Goal: Task Accomplishment & Management: Use online tool/utility

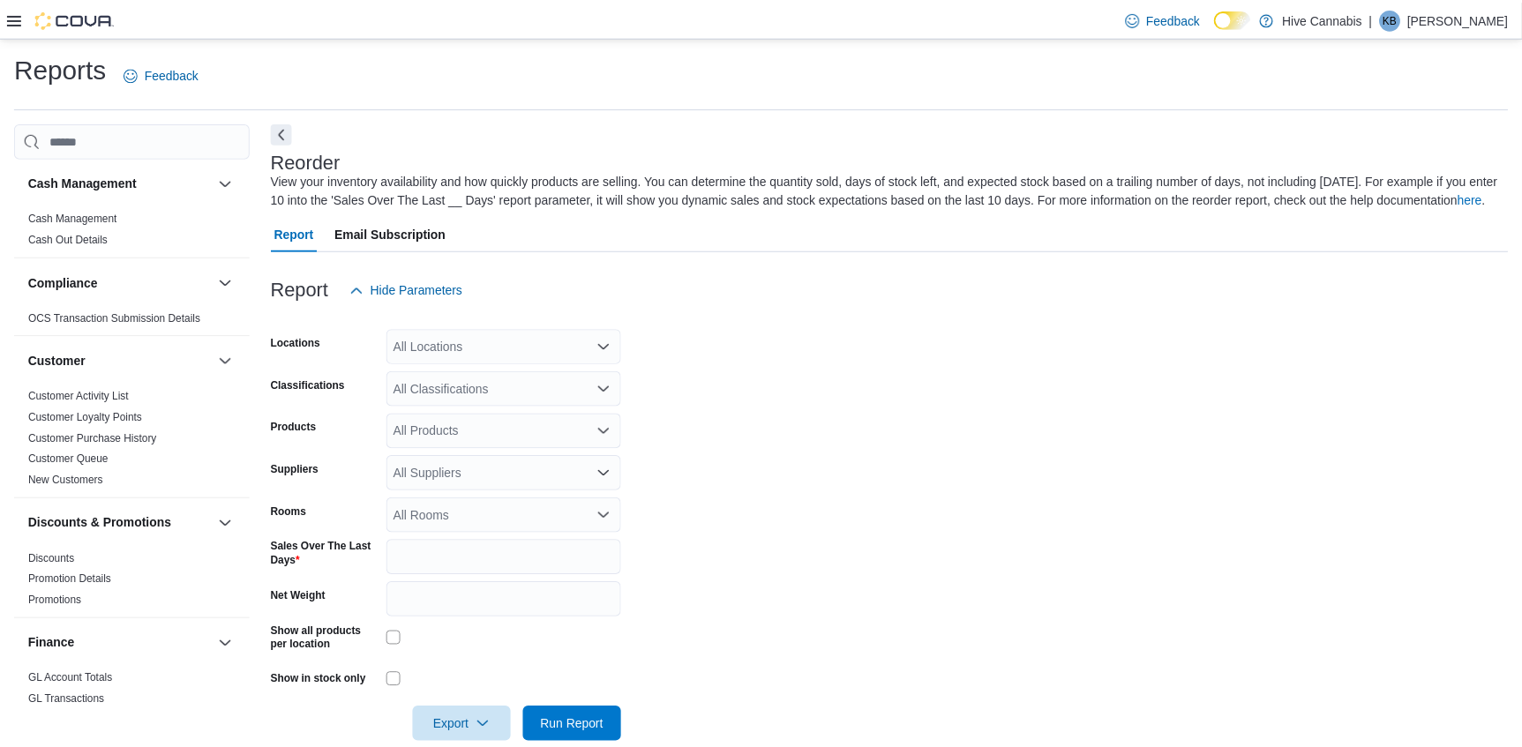
scroll to position [31, 0]
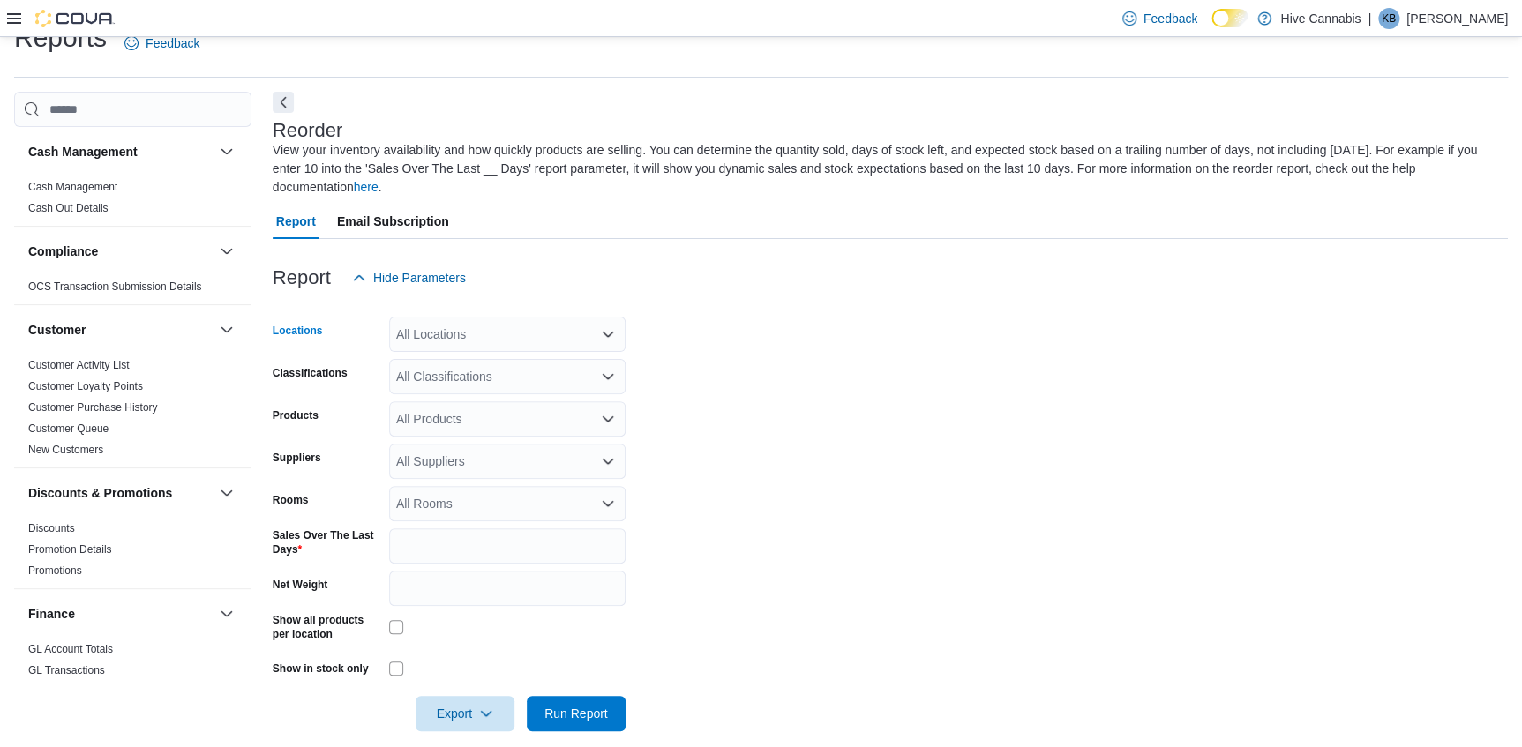
click at [484, 317] on div "All Locations" at bounding box center [507, 334] width 237 height 35
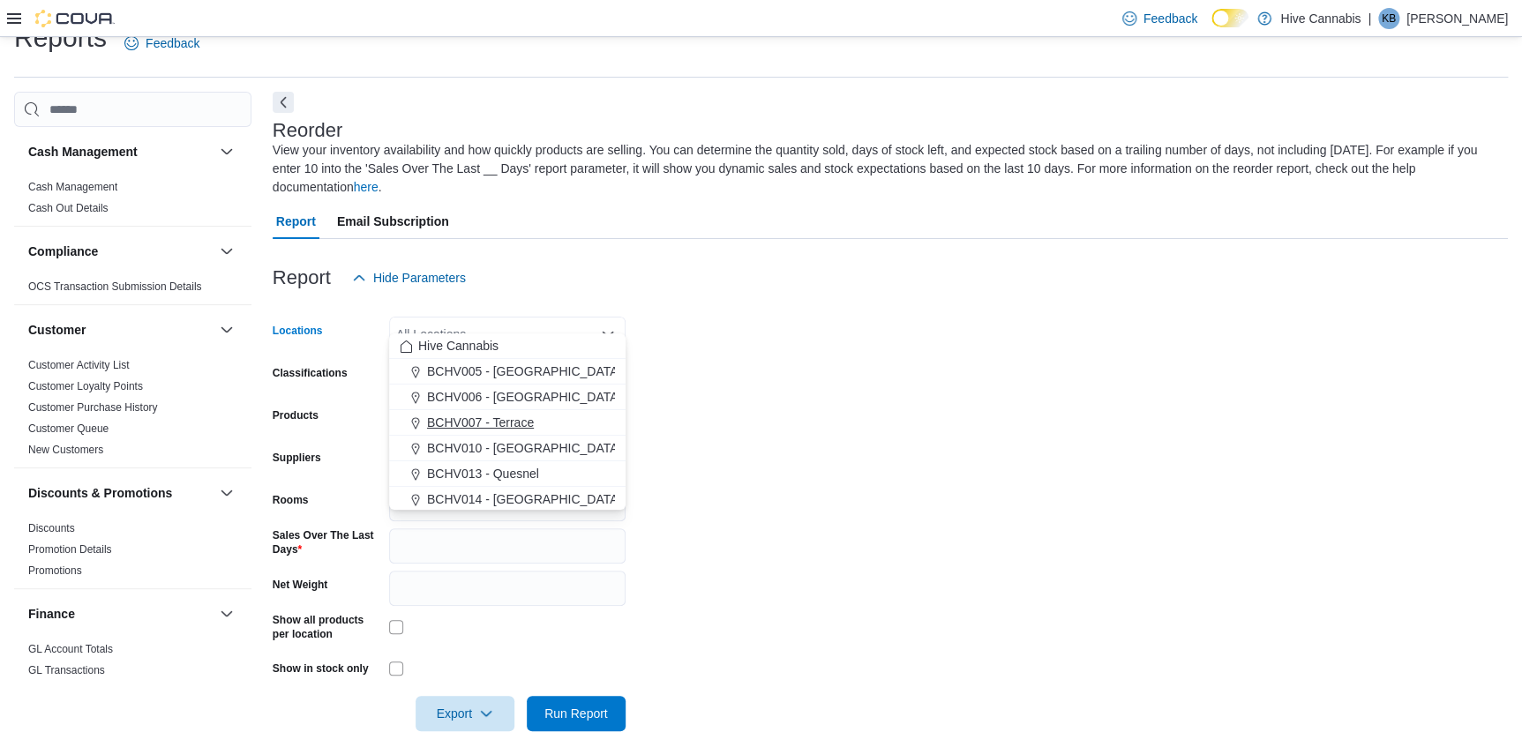
click at [494, 419] on span "BCHV007 - Terrace" at bounding box center [480, 423] width 107 height 18
click at [786, 431] on form "Locations BCHV007 - Terrace Combo box. Selected. BCHV007 - Terrace. Press Backs…" at bounding box center [891, 514] width 1236 height 436
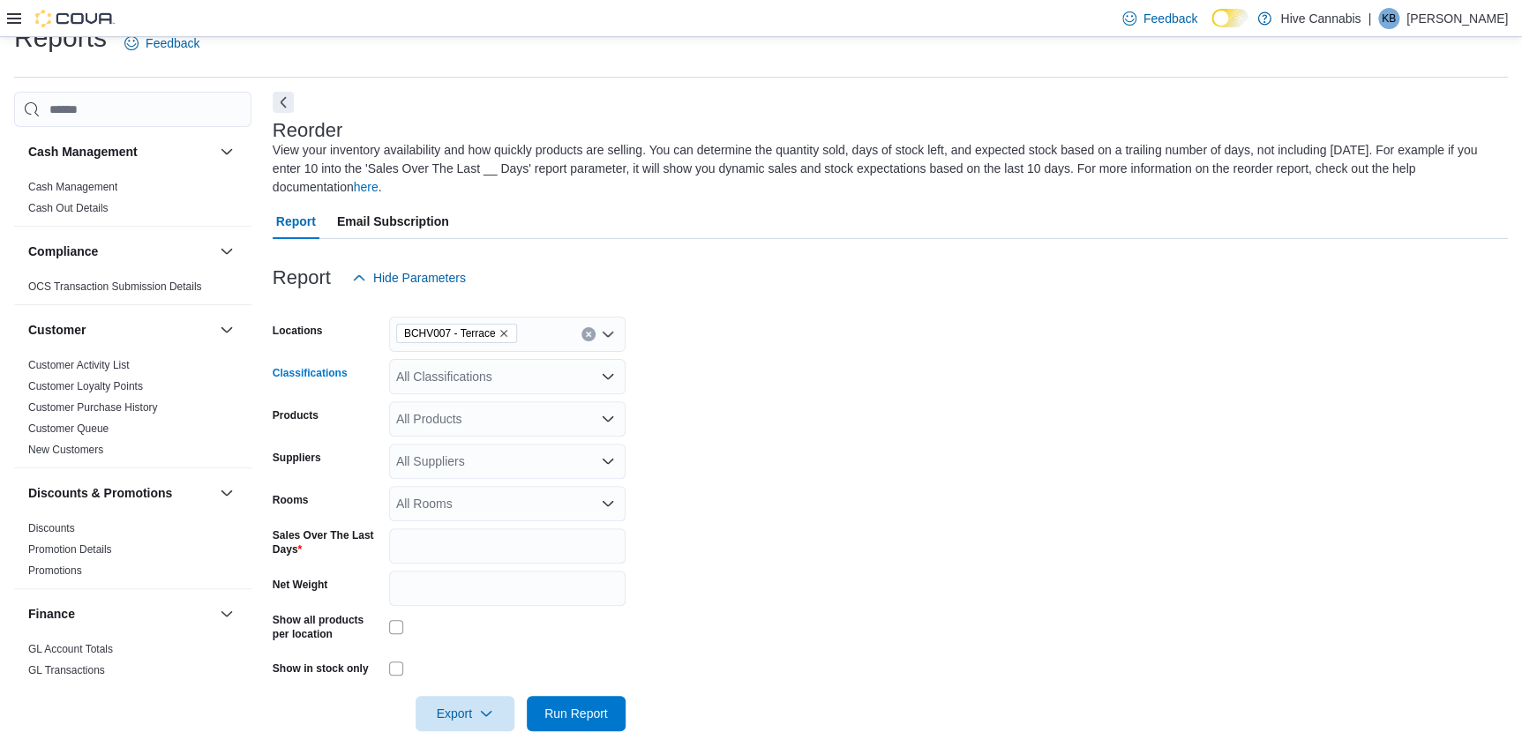
click at [453, 359] on div "All Classifications" at bounding box center [507, 376] width 237 height 35
click at [773, 384] on form "Locations BCHV007 - Terrace Classifications All Classifications Combo box. Sele…" at bounding box center [891, 514] width 1236 height 436
click at [434, 695] on span "Export" at bounding box center [465, 712] width 78 height 35
click at [472, 573] on button "Export to Excel" at bounding box center [467, 588] width 101 height 35
click at [477, 590] on span "Export to Excel" at bounding box center [467, 589] width 79 height 14
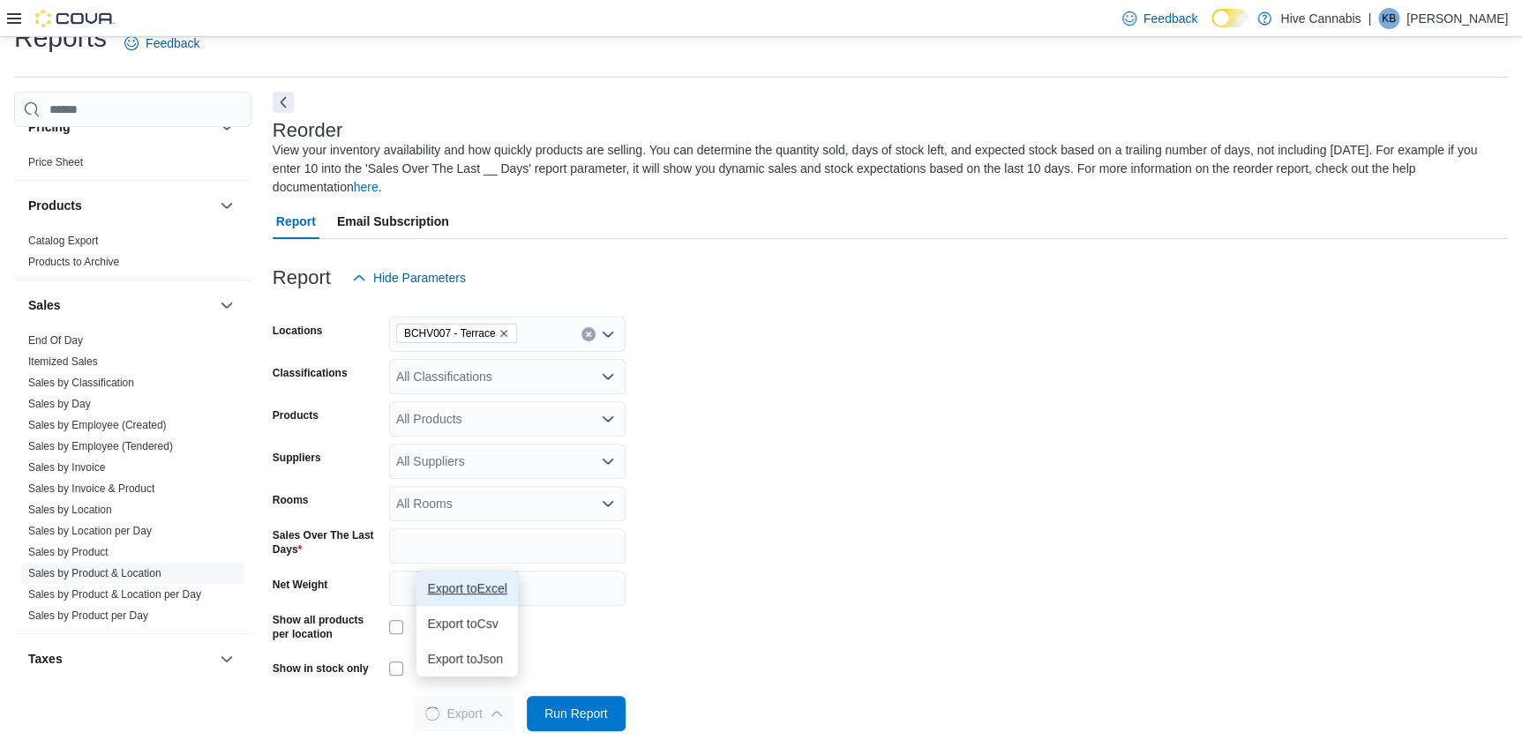
scroll to position [1123, 0]
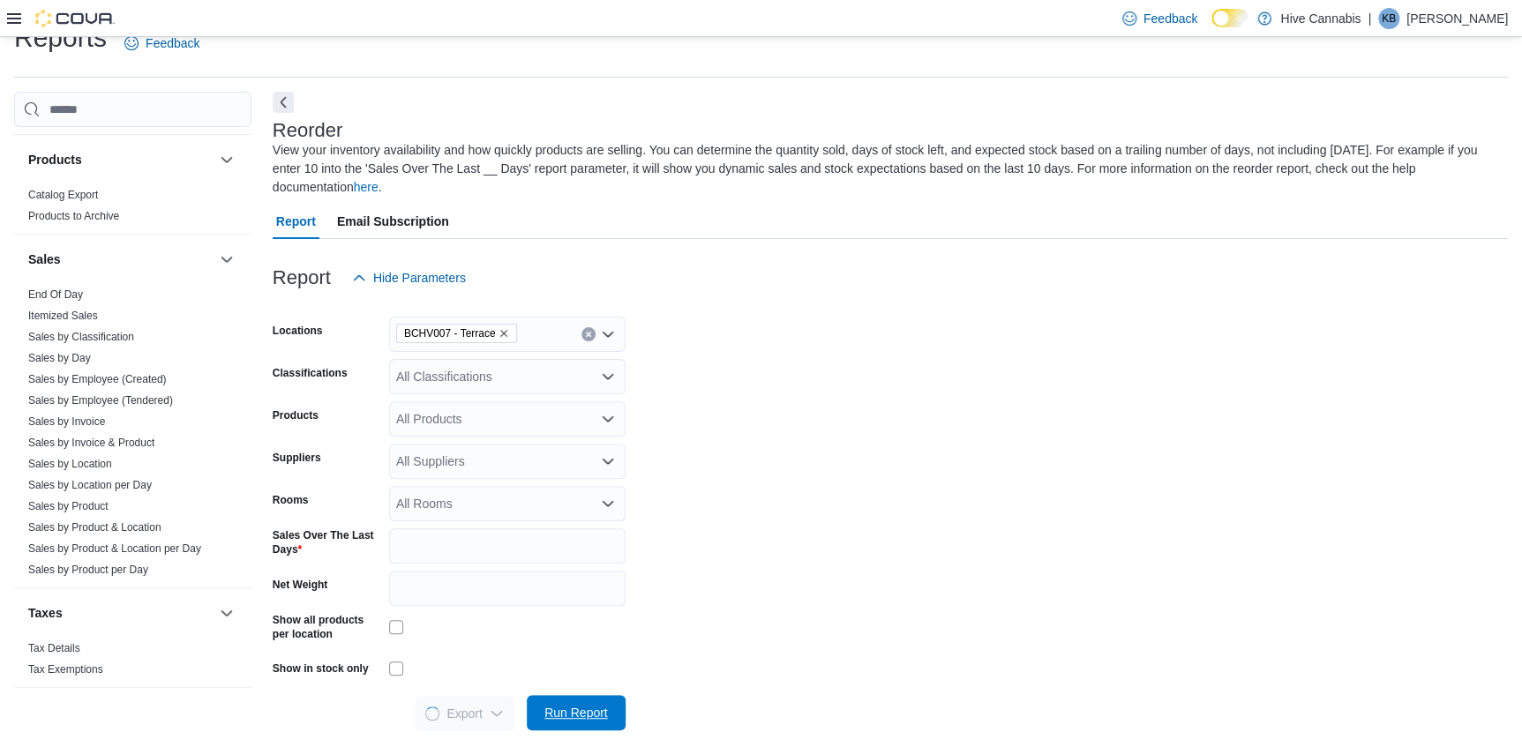
click at [558, 704] on span "Run Report" at bounding box center [577, 713] width 64 height 18
click at [97, 327] on span "Sales by Classification" at bounding box center [132, 337] width 223 height 21
click at [109, 330] on span "Sales by Classification" at bounding box center [81, 337] width 106 height 14
click at [105, 332] on link "Sales by Classification" at bounding box center [81, 337] width 106 height 12
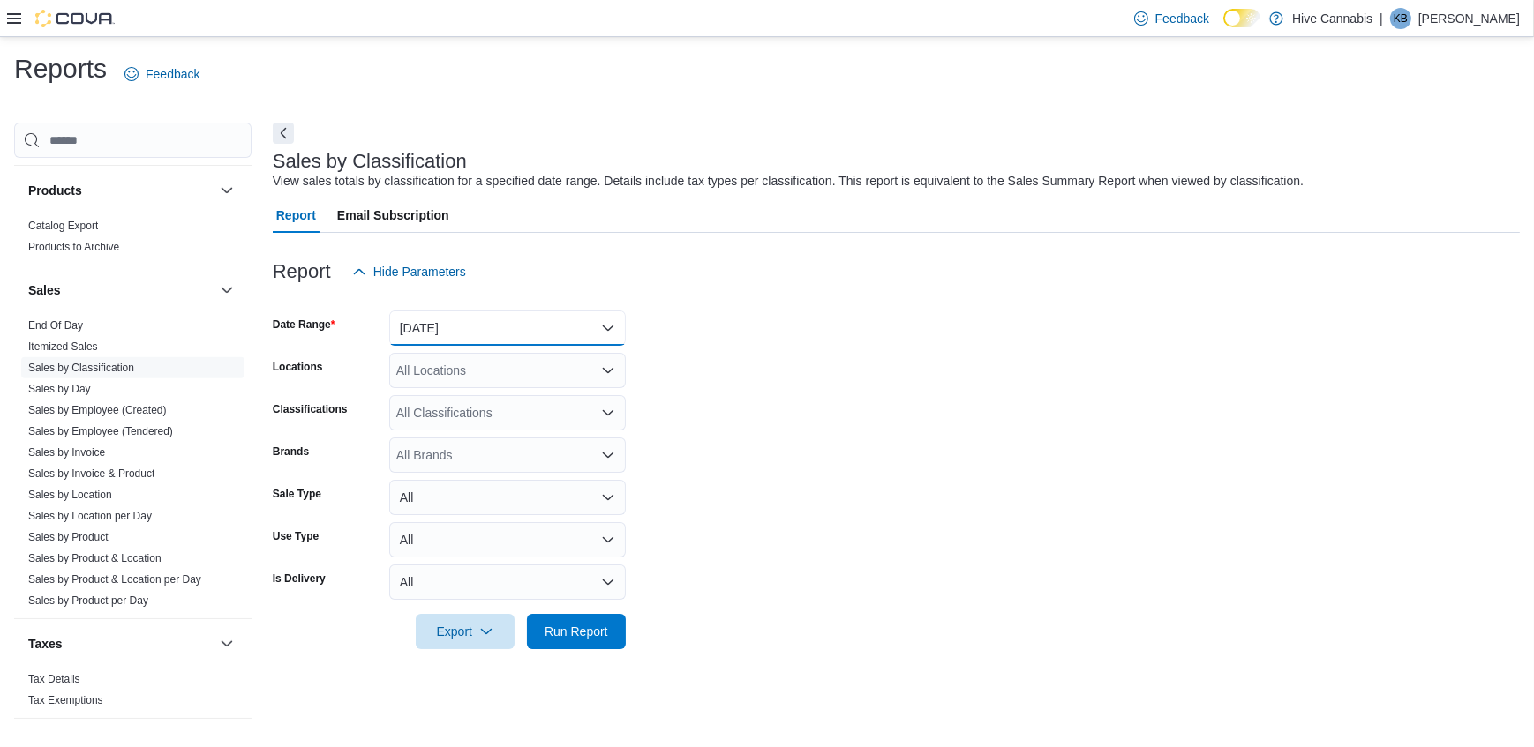
click at [518, 338] on button "[DATE]" at bounding box center [507, 328] width 237 height 35
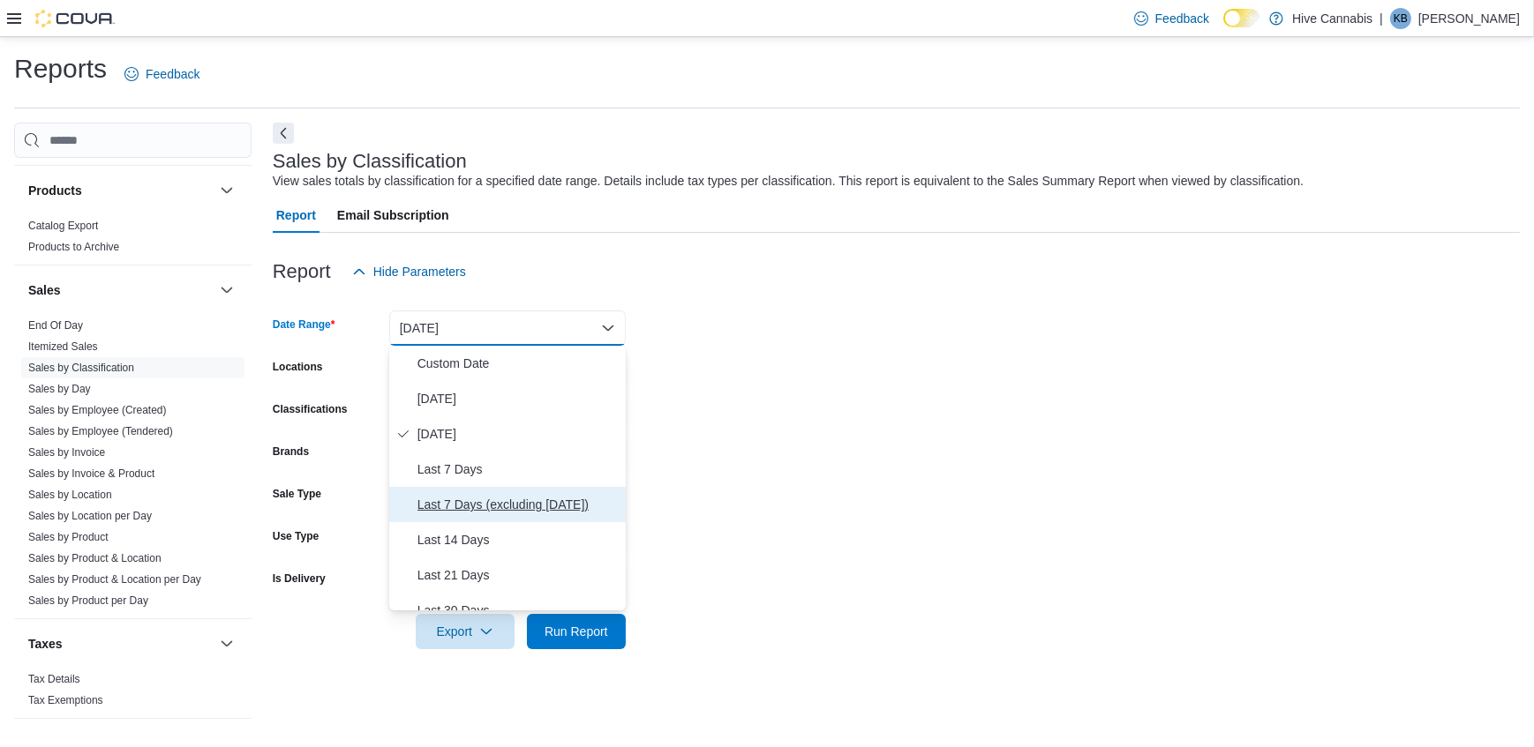
click at [447, 509] on span "Last 7 Days (excluding [DATE])" at bounding box center [517, 504] width 201 height 21
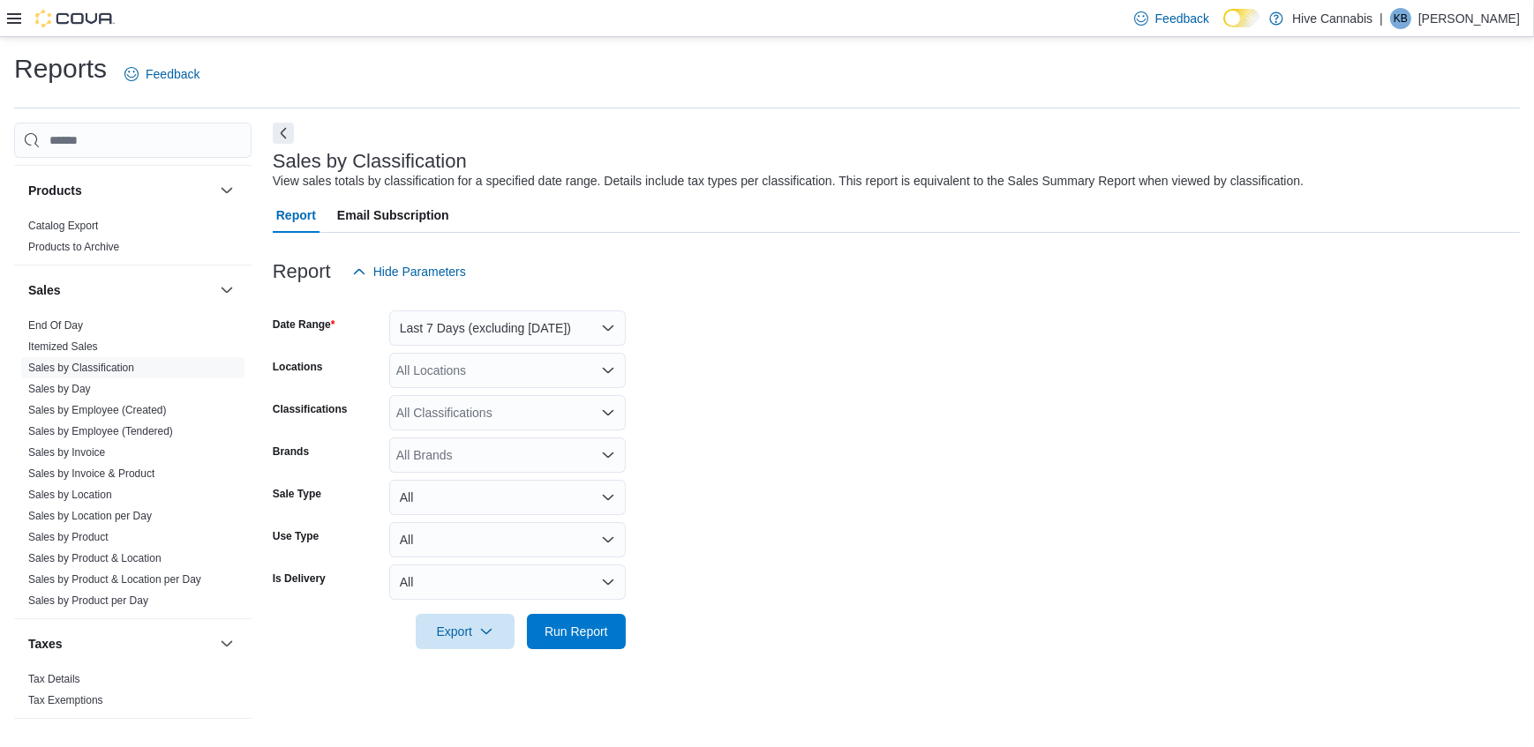
click at [814, 402] on form "Date Range Last 7 Days (excluding [DATE]) Locations All Locations Classificatio…" at bounding box center [896, 469] width 1247 height 360
click at [387, 354] on div "Locations All Locations" at bounding box center [449, 370] width 353 height 35
click at [432, 370] on div "All Locations" at bounding box center [507, 370] width 237 height 35
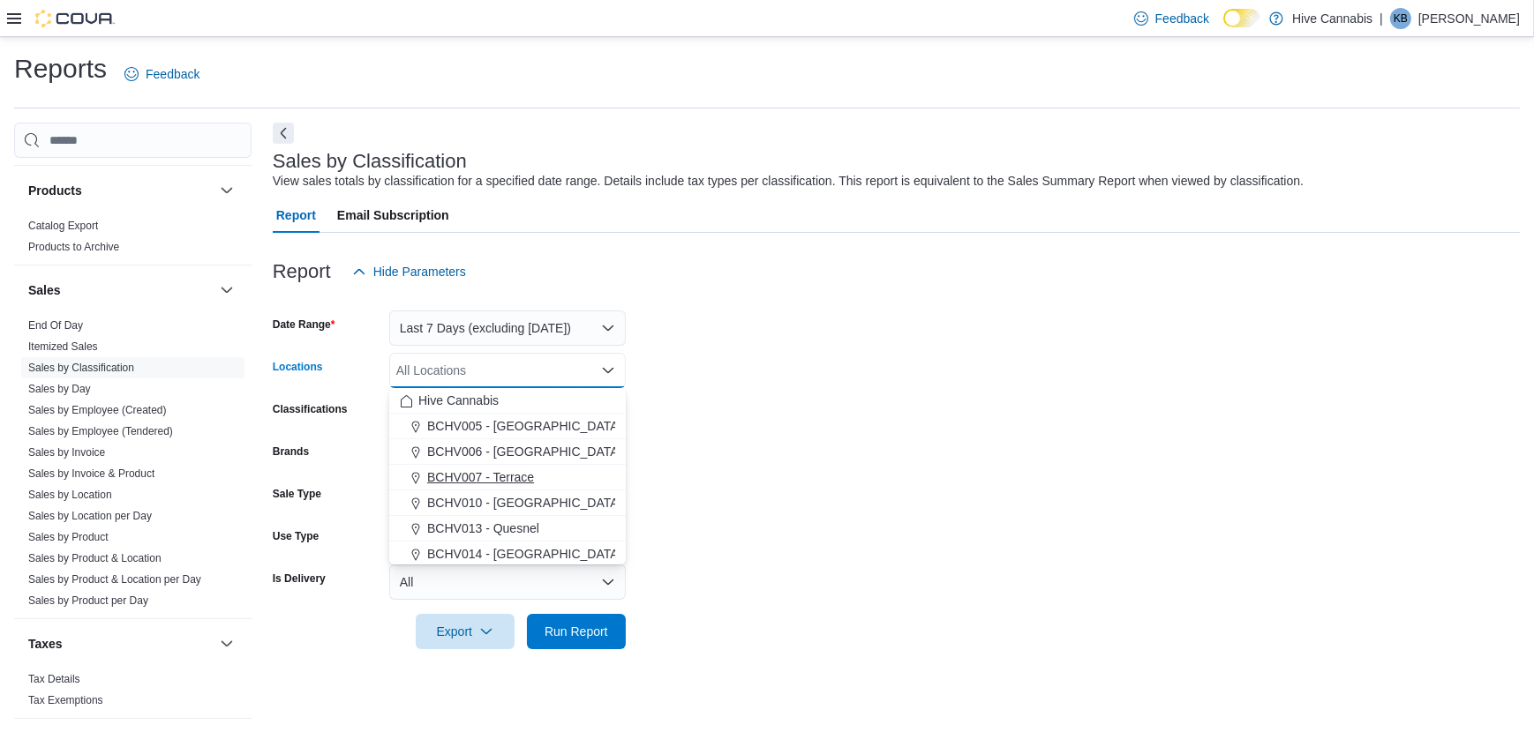
click at [460, 473] on span "BCHV007 - Terrace" at bounding box center [480, 478] width 107 height 18
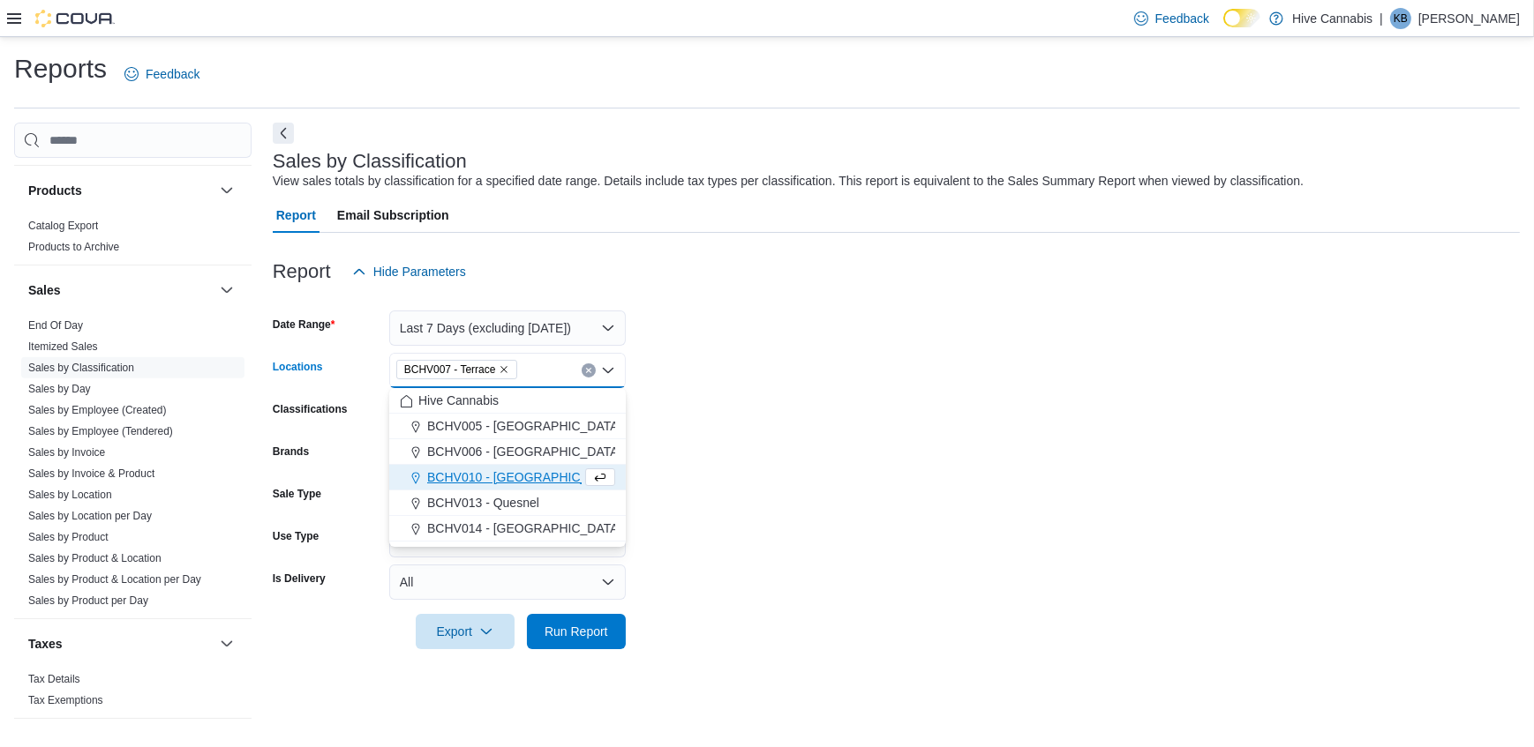
click at [702, 486] on form "Date Range Last 7 Days (excluding [DATE]) Locations BCHV007 - Terrace Combo box…" at bounding box center [896, 469] width 1247 height 360
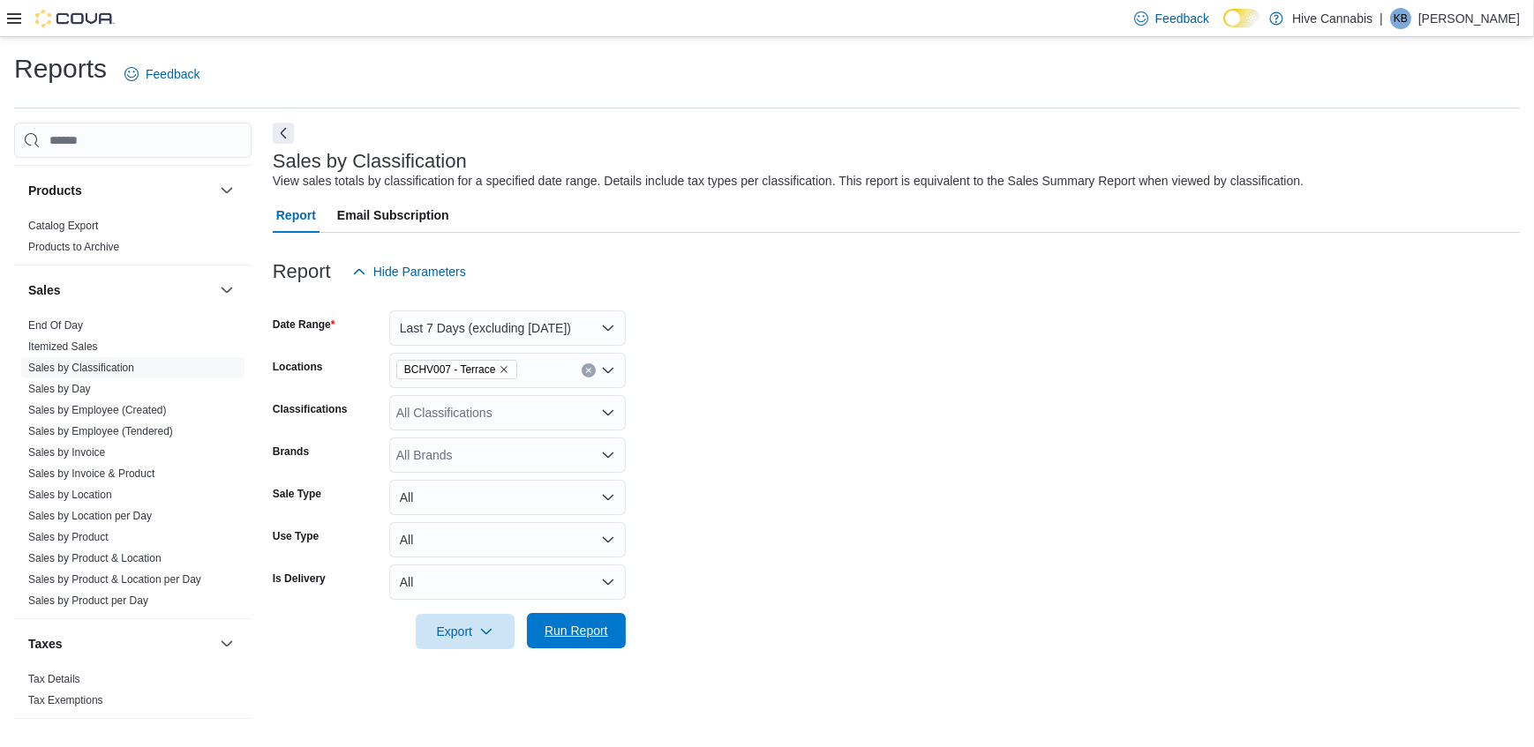
click at [612, 627] on span "Run Report" at bounding box center [576, 630] width 78 height 35
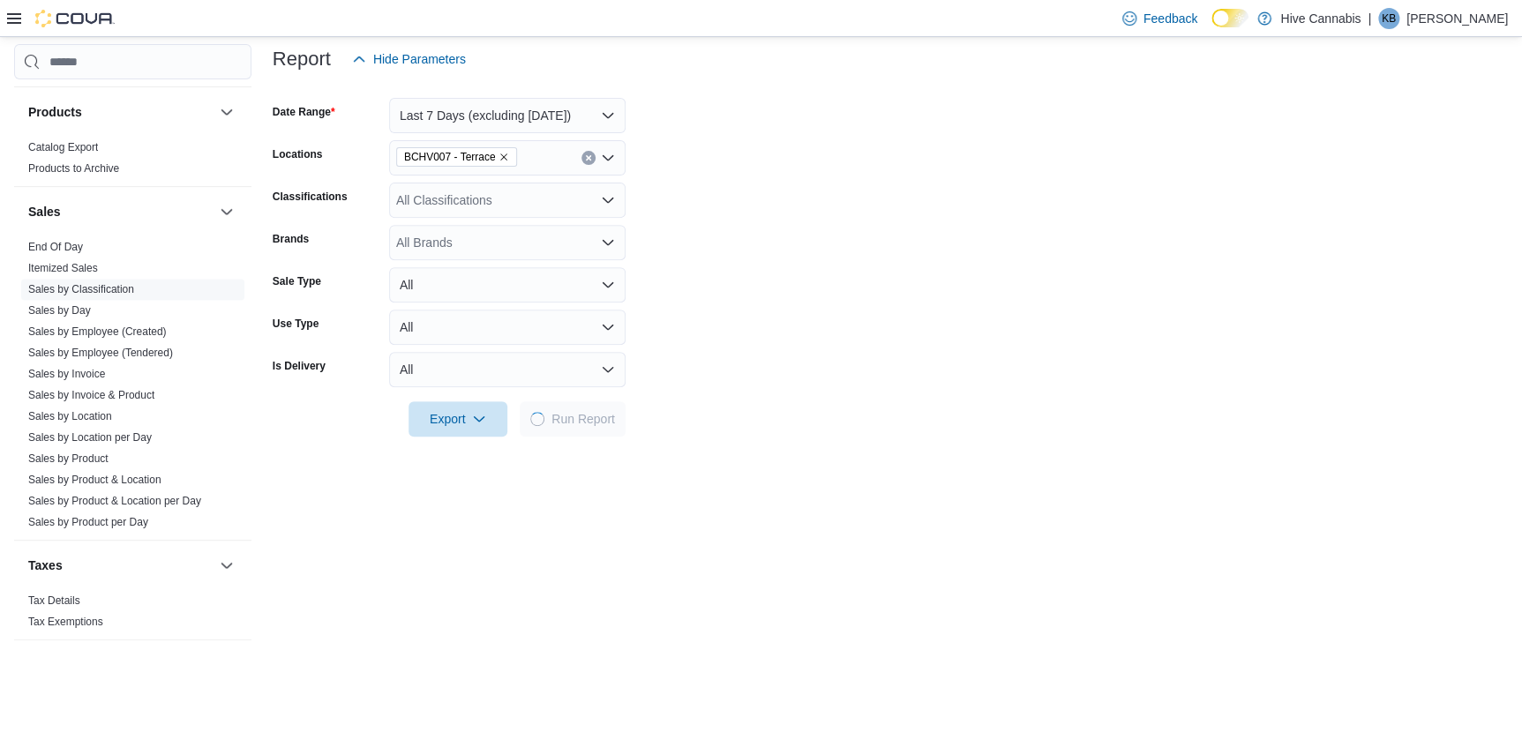
scroll to position [240, 0]
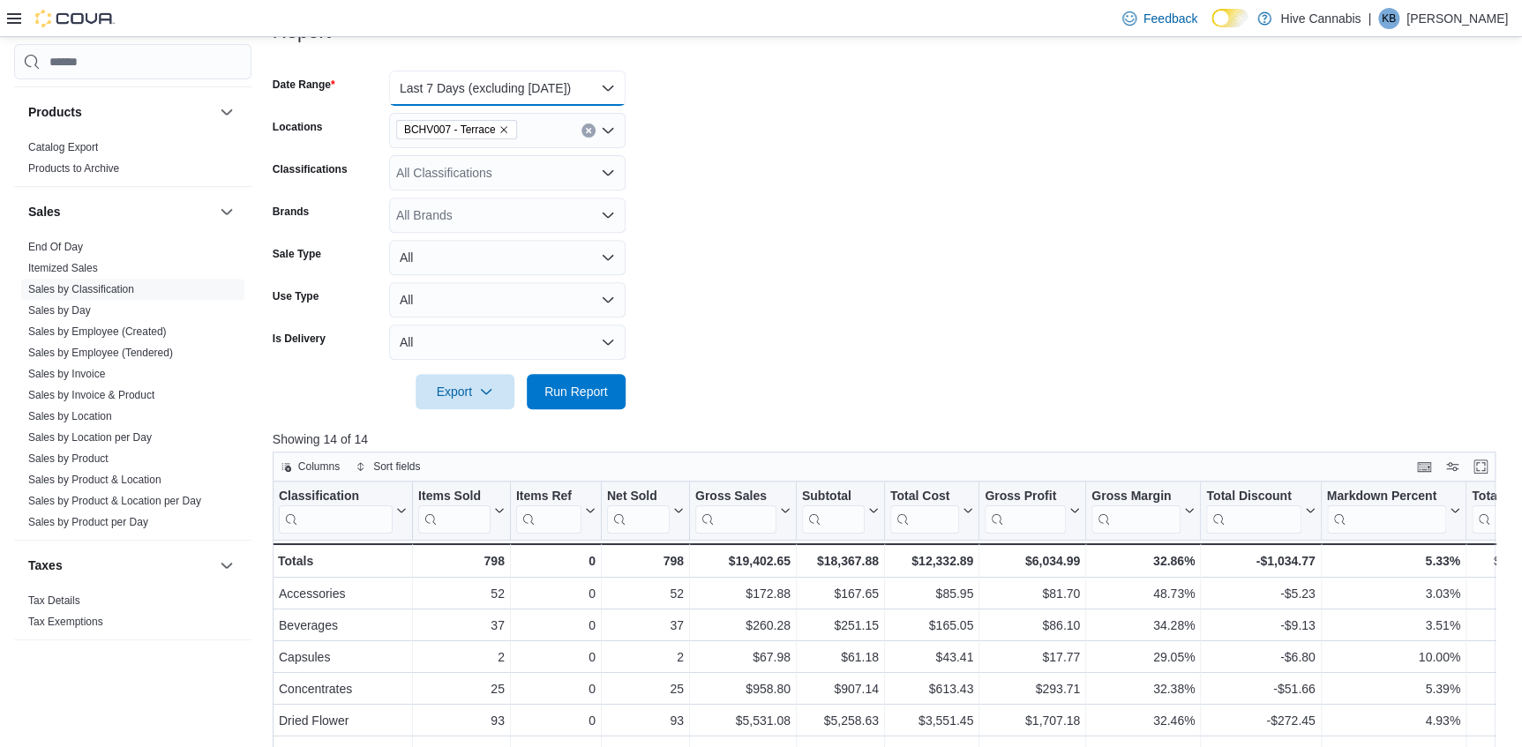
click at [477, 84] on button "Last 7 Days (excluding [DATE])" at bounding box center [507, 88] width 237 height 35
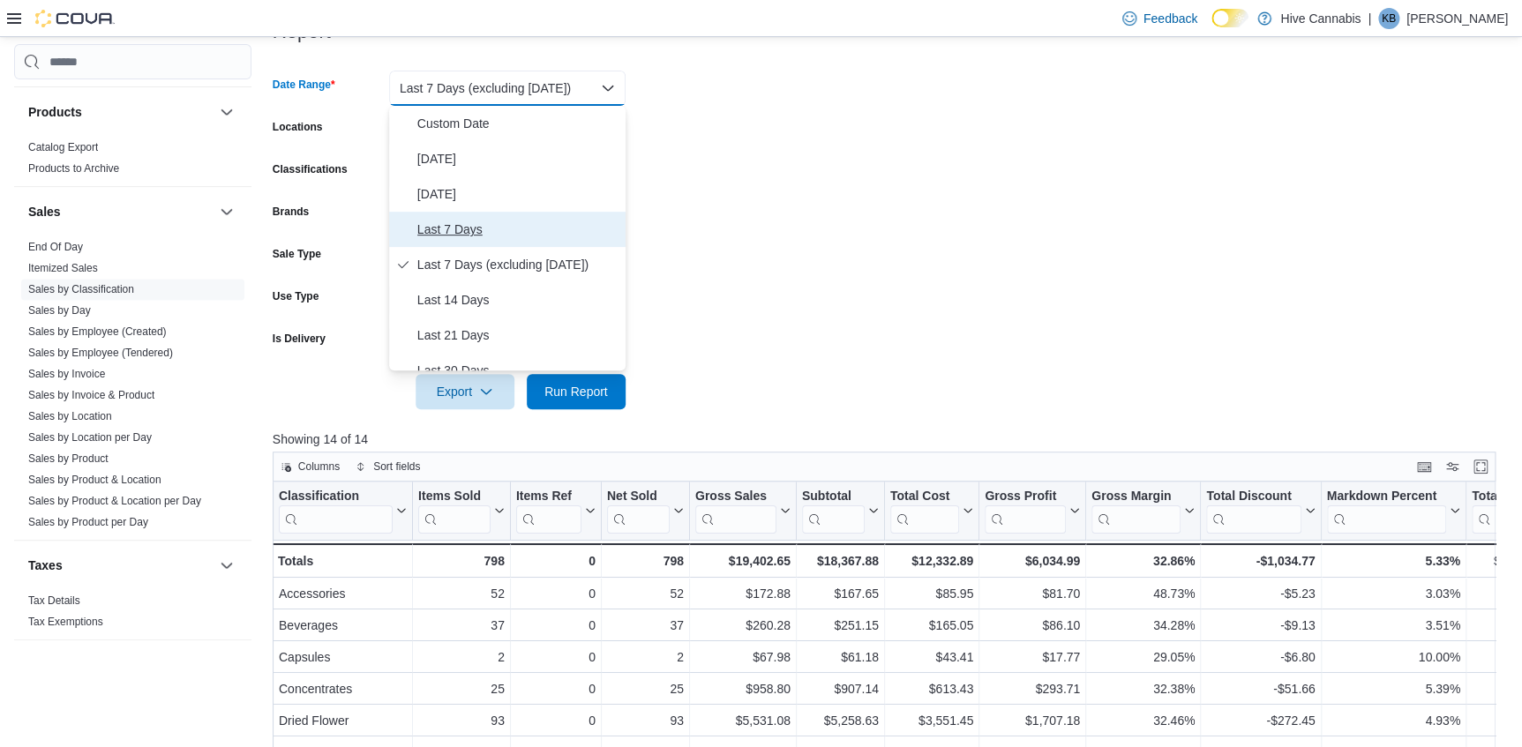
click at [456, 227] on span "Last 7 Days" at bounding box center [517, 229] width 201 height 21
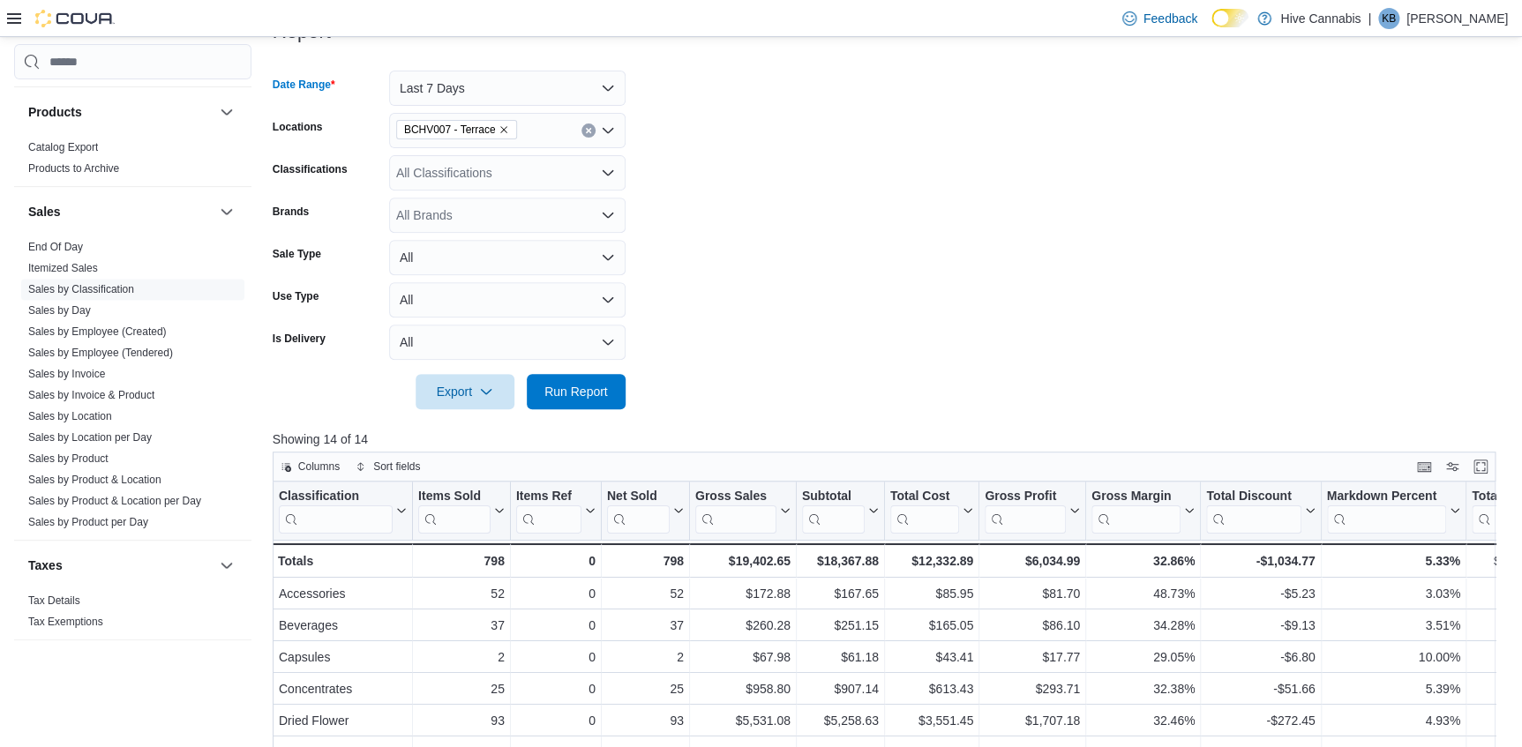
click at [762, 245] on form "Date Range Last 7 Days Locations BCHV007 - Terrace Classifications All Classifi…" at bounding box center [891, 229] width 1236 height 360
click at [575, 387] on span "Run Report" at bounding box center [577, 391] width 64 height 18
